Goal: Task Accomplishment & Management: Manage account settings

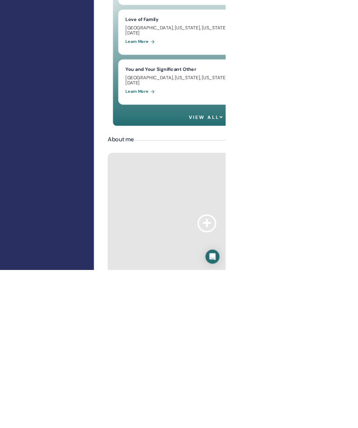
scroll to position [1062, 0]
click at [358, 211] on div "About me" at bounding box center [328, 222] width 315 height 23
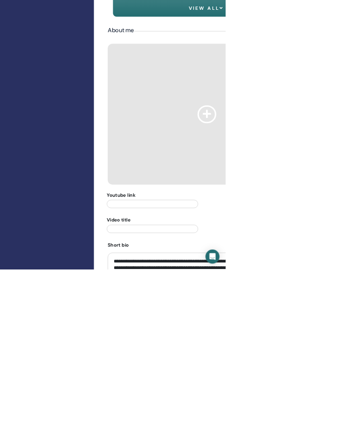
scroll to position [1236, 0]
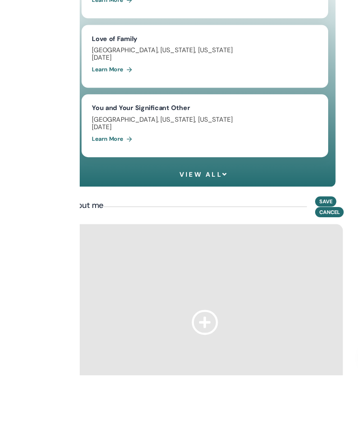
scroll to position [1048, 188]
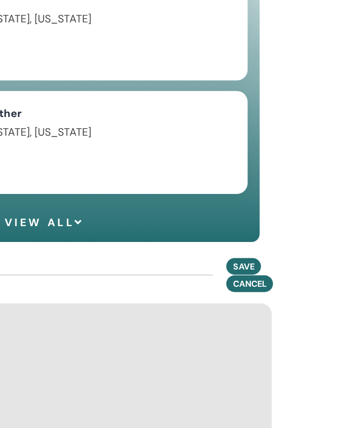
type textarea "**********"
click at [271, 226] on span "Save" at bounding box center [278, 230] width 15 height 8
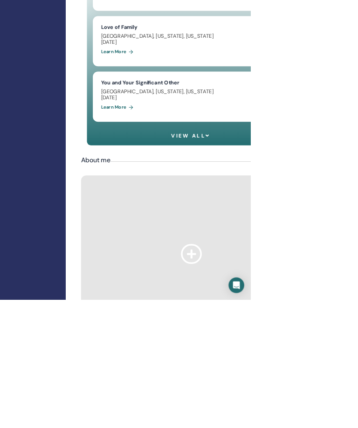
scroll to position [1056, 56]
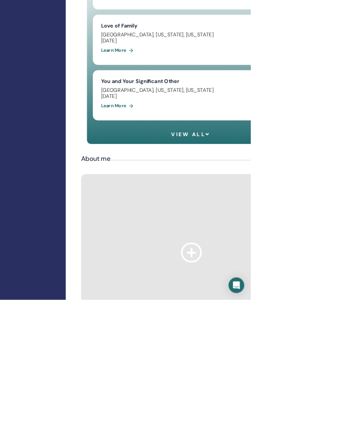
click at [358, 217] on div "About me" at bounding box center [273, 228] width 315 height 23
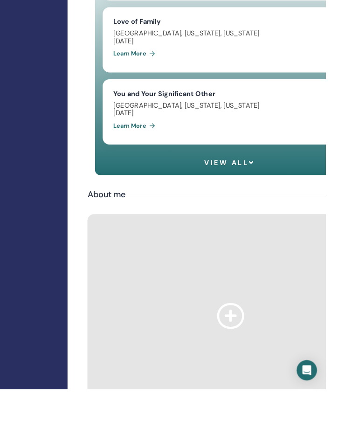
scroll to position [1069, 116]
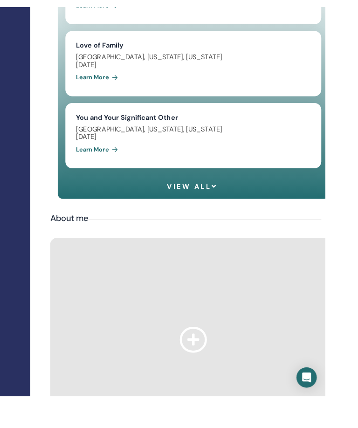
scroll to position [1042, 116]
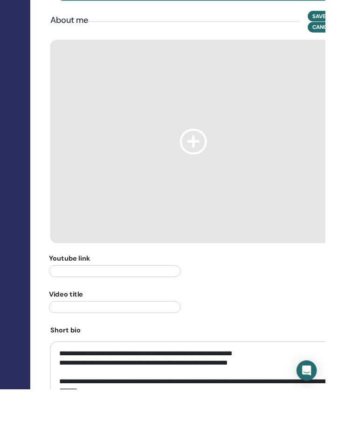
scroll to position [1263, 116]
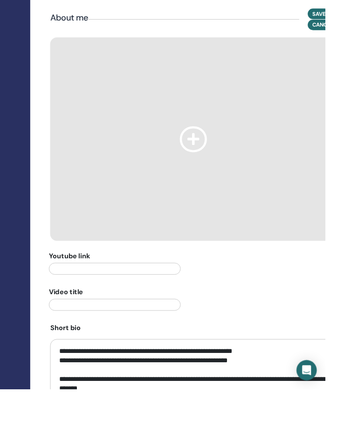
click at [116, 374] on textarea "**********" at bounding box center [213, 419] width 315 height 90
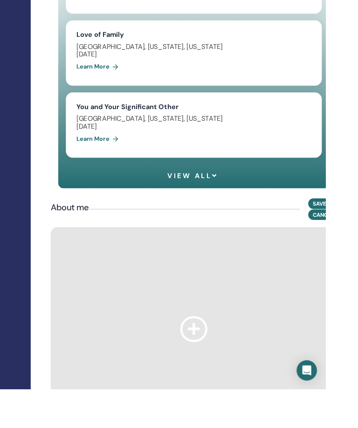
scroll to position [1055, 148]
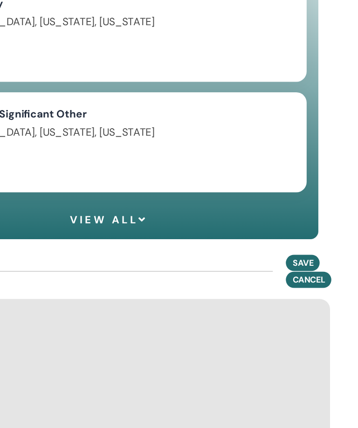
type textarea "**********"
click at [311, 220] on span "Save" at bounding box center [318, 224] width 15 height 8
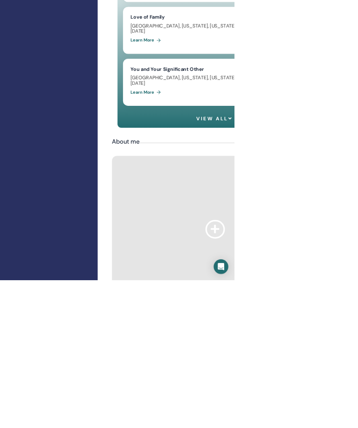
scroll to position [1067, 0]
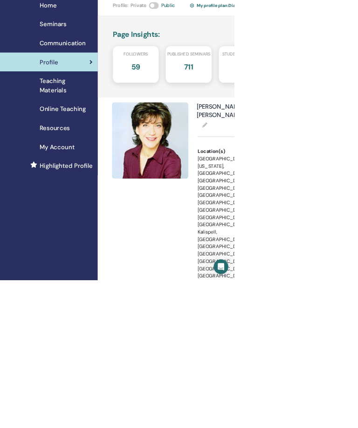
scroll to position [0, 0]
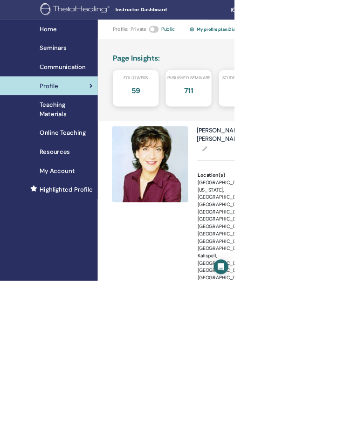
click at [112, 79] on div "Seminars" at bounding box center [74, 73] width 134 height 14
